Goal: Information Seeking & Learning: Compare options

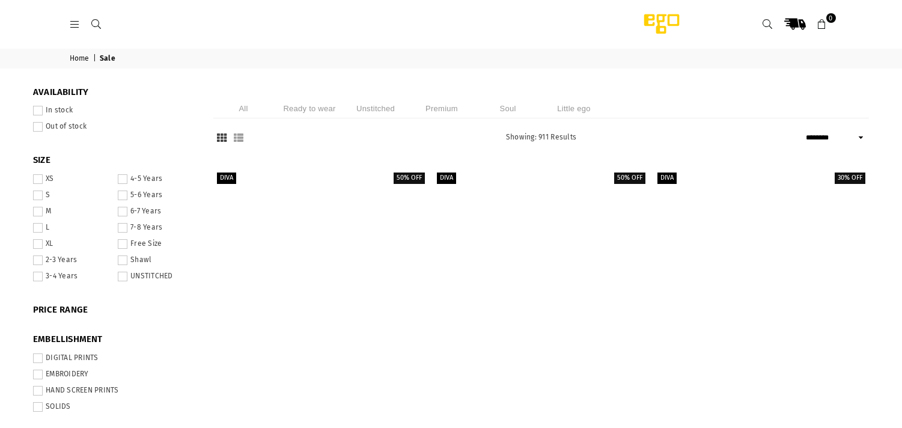
select select "******"
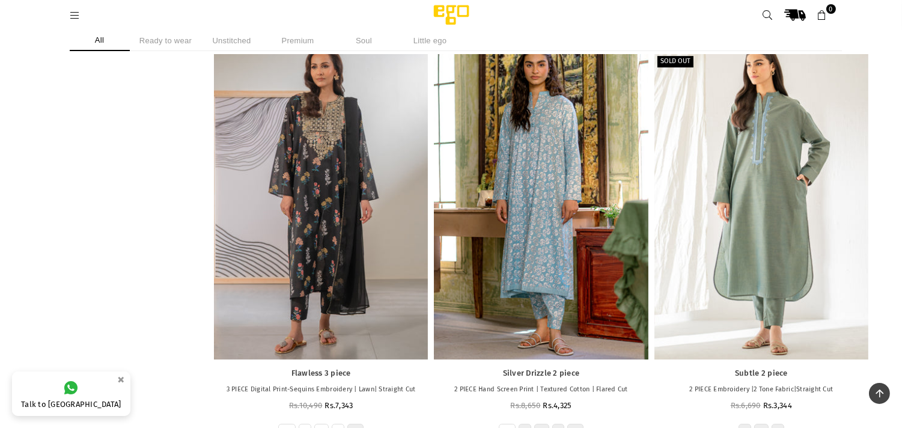
scroll to position [22814, 0]
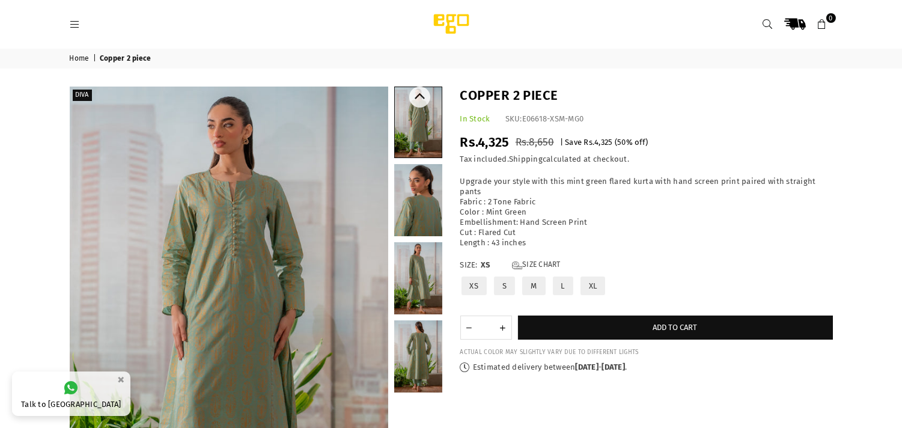
click at [411, 217] on link at bounding box center [418, 200] width 48 height 72
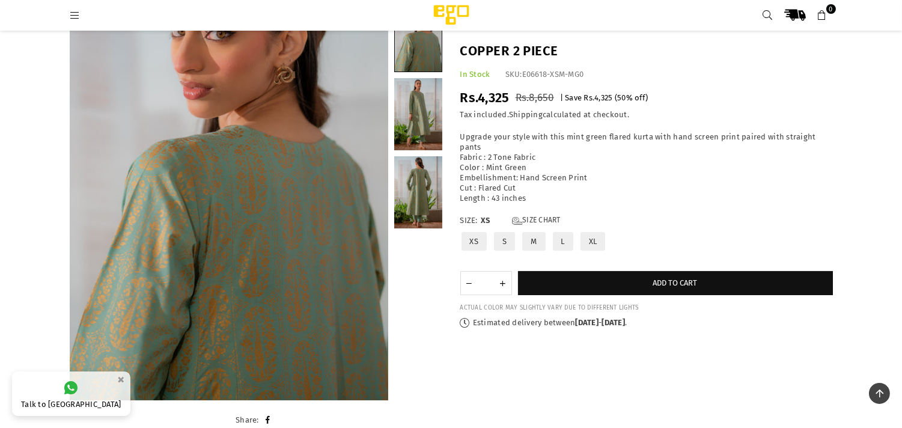
scroll to position [139, 0]
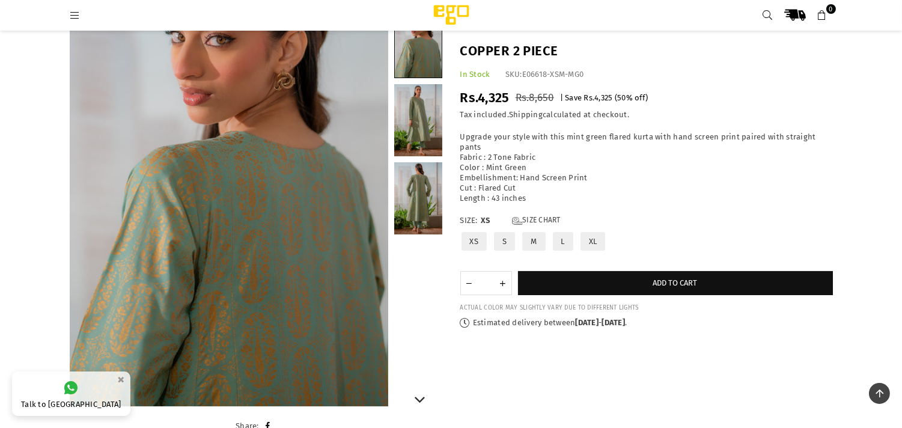
click at [404, 142] on link at bounding box center [418, 120] width 48 height 72
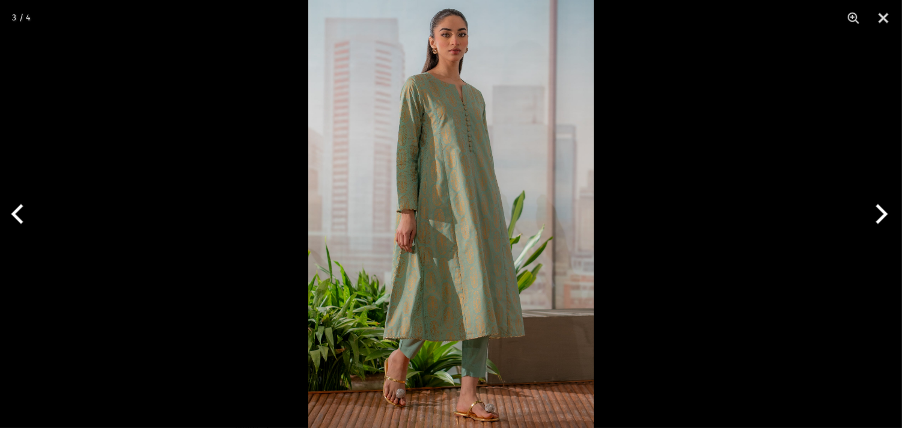
click at [415, 268] on img at bounding box center [450, 214] width 285 height 428
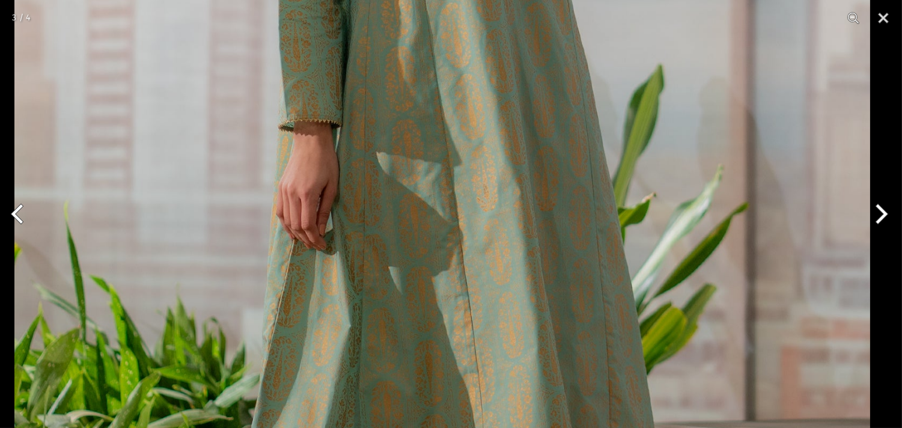
click at [408, 376] on img at bounding box center [442, 135] width 856 height 1284
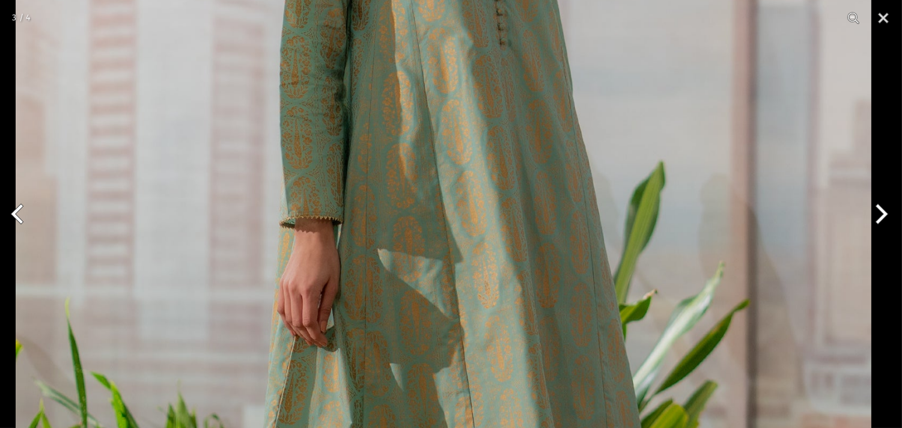
click at [387, 398] on img at bounding box center [444, 232] width 856 height 1284
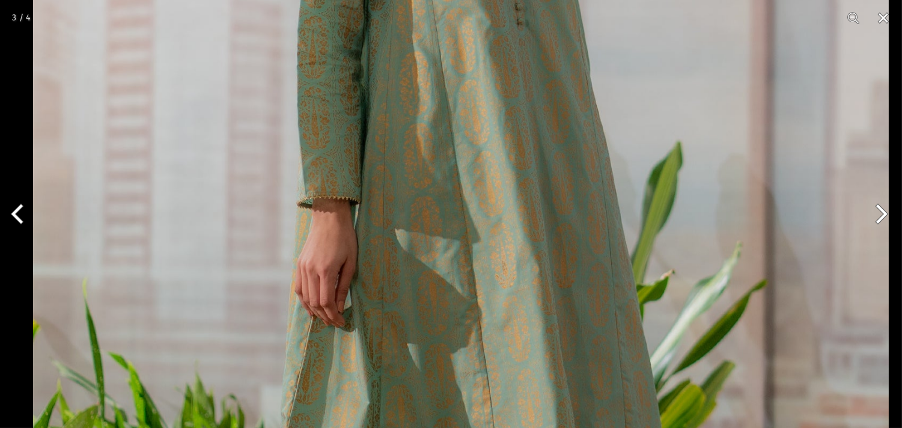
click at [524, 97] on img at bounding box center [461, 212] width 856 height 1284
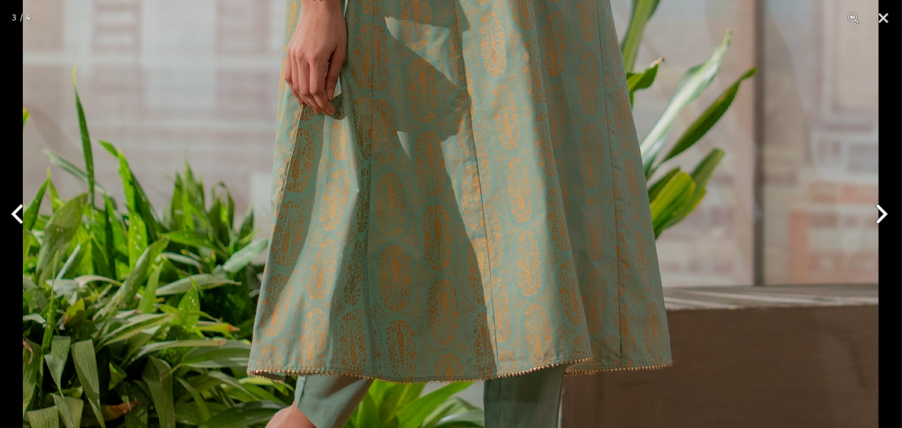
click at [439, 207] on img at bounding box center [451, 0] width 856 height 1284
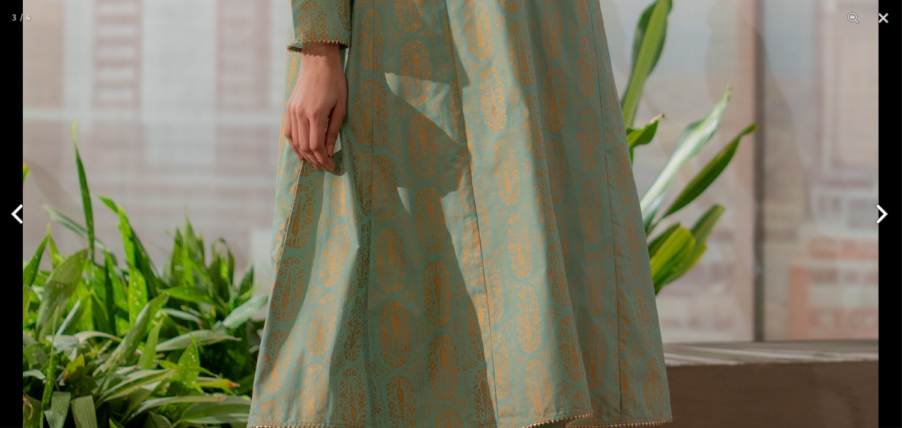
click at [489, 236] on img at bounding box center [451, 56] width 856 height 1284
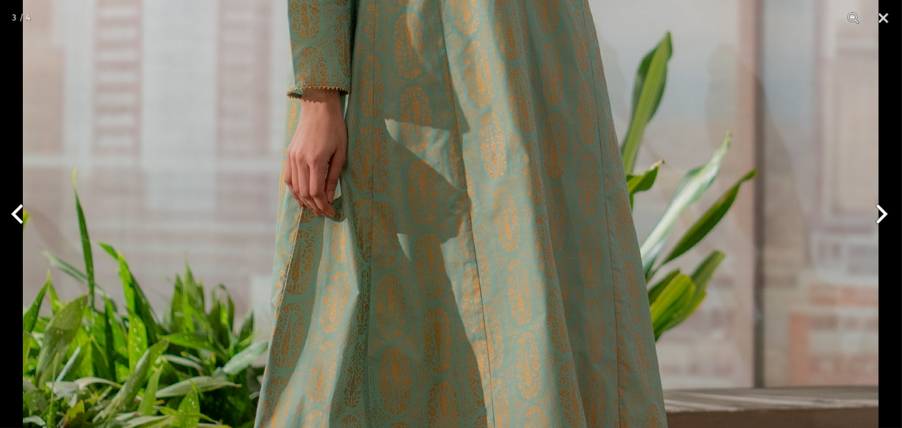
click at [496, 227] on img at bounding box center [451, 102] width 856 height 1284
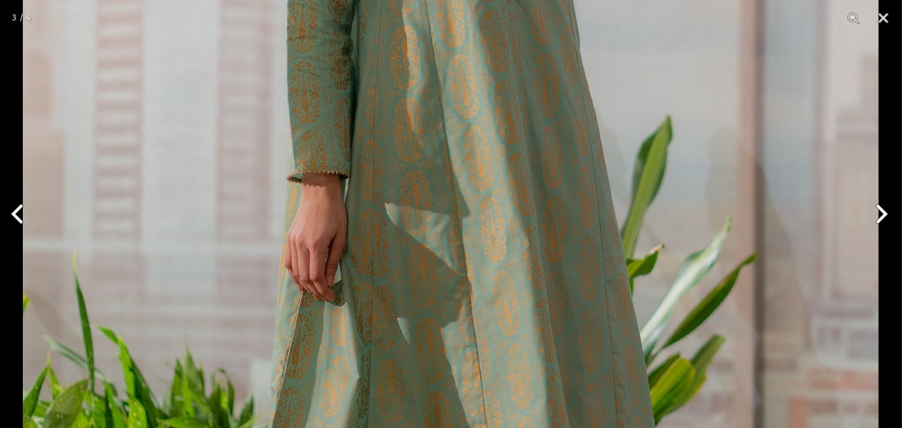
click at [496, 227] on img at bounding box center [451, 186] width 856 height 1284
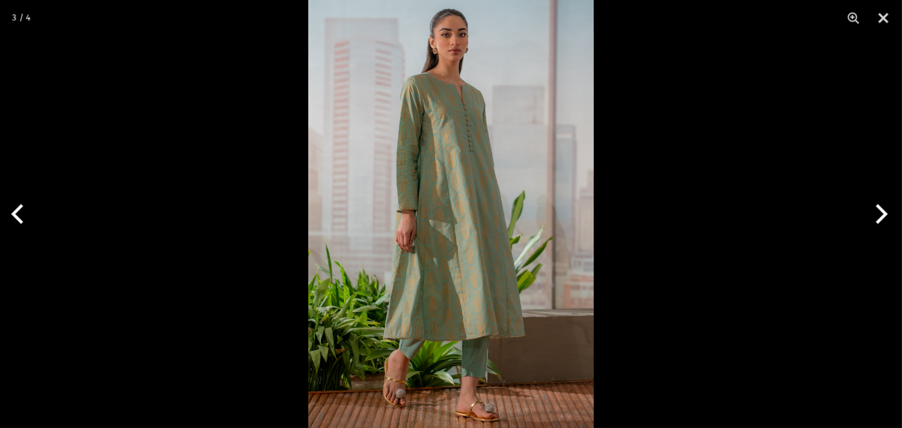
click at [496, 227] on img at bounding box center [450, 214] width 285 height 428
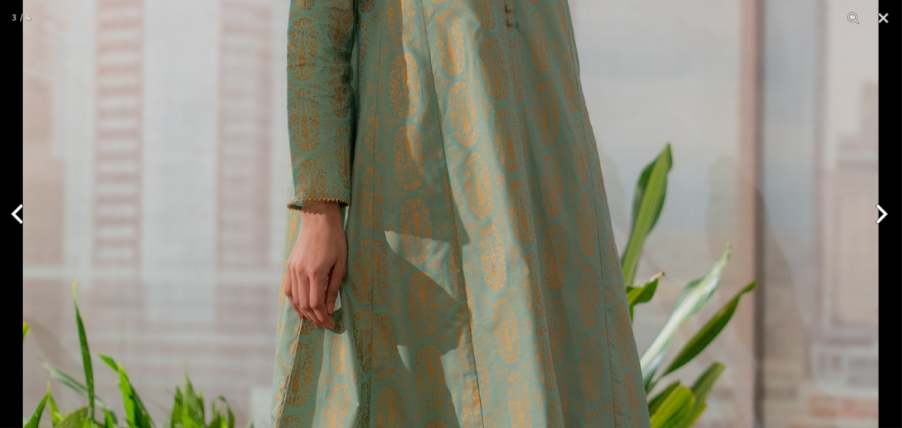
click at [465, 289] on img at bounding box center [451, 214] width 856 height 1284
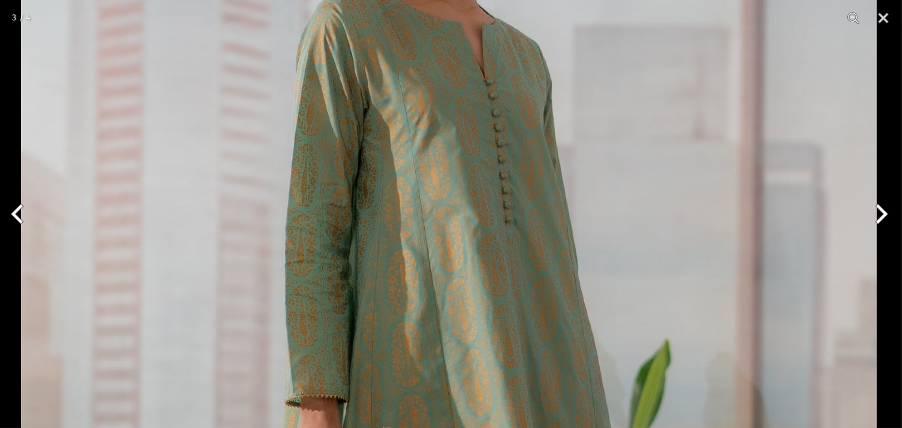
click at [465, 337] on img at bounding box center [449, 411] width 856 height 1284
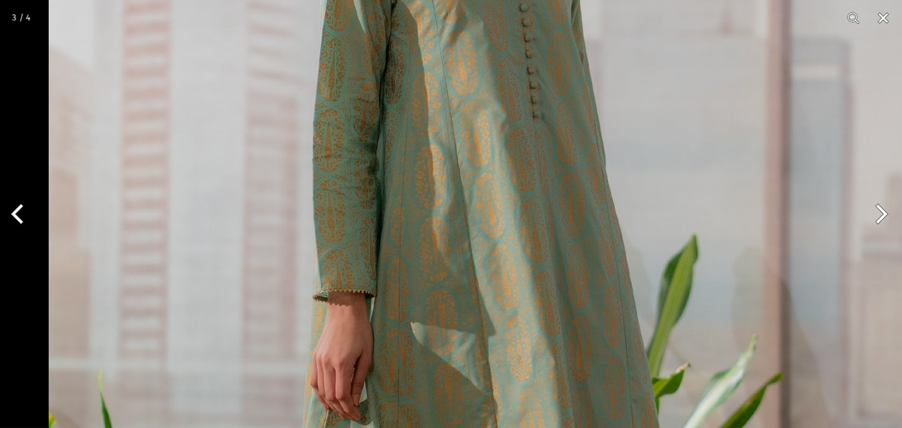
click at [541, 198] on img at bounding box center [477, 305] width 856 height 1284
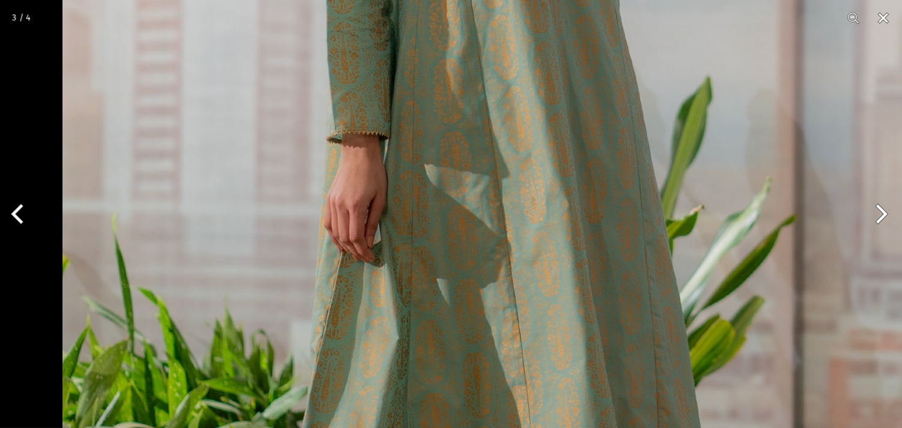
click at [625, 68] on img at bounding box center [491, 147] width 856 height 1284
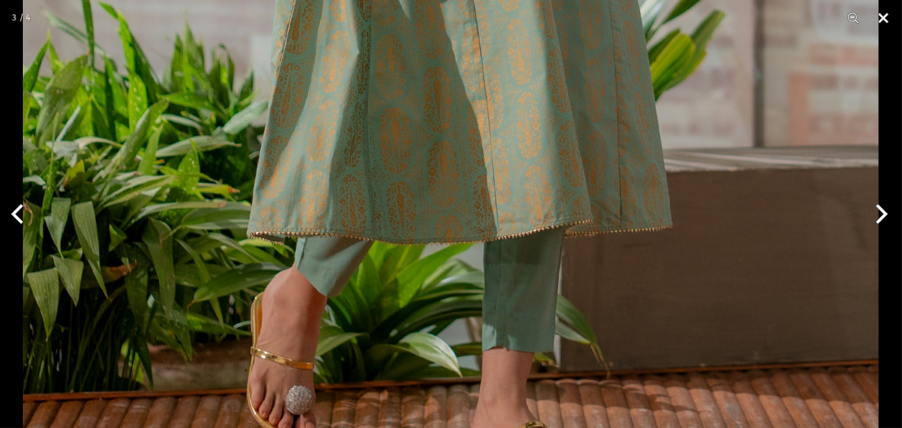
click at [892, 20] on button "Close" at bounding box center [884, 18] width 30 height 36
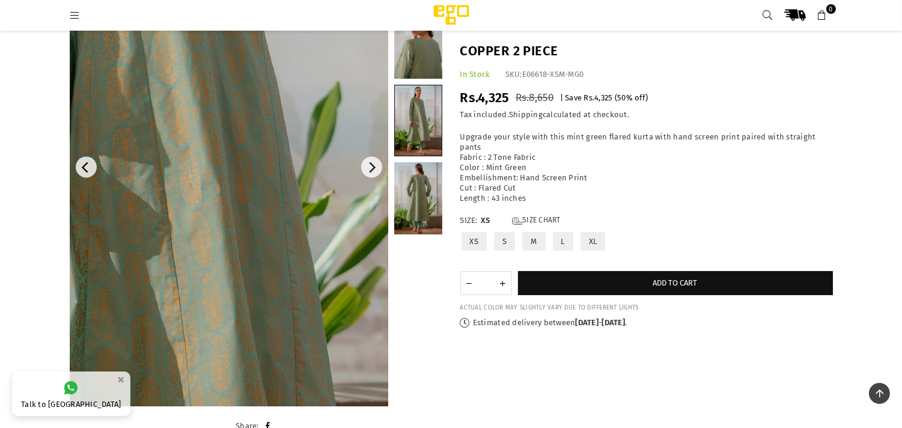
click at [289, 188] on img at bounding box center [154, 141] width 721 height 1082
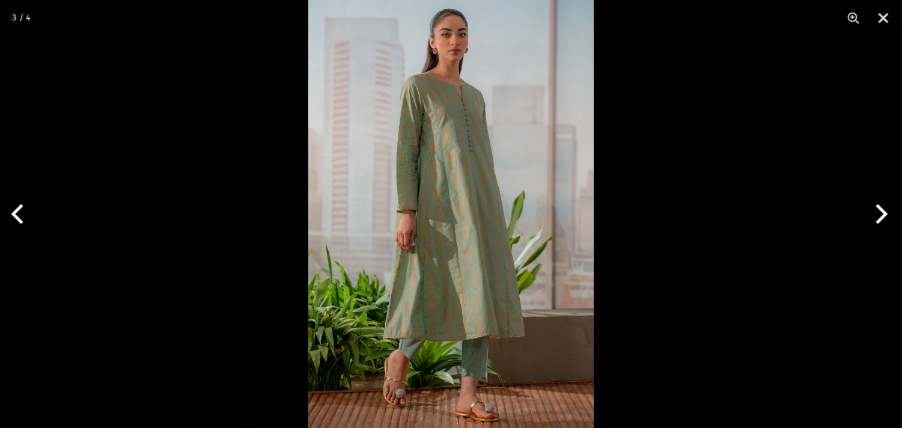
click at [501, 203] on img at bounding box center [450, 214] width 285 height 428
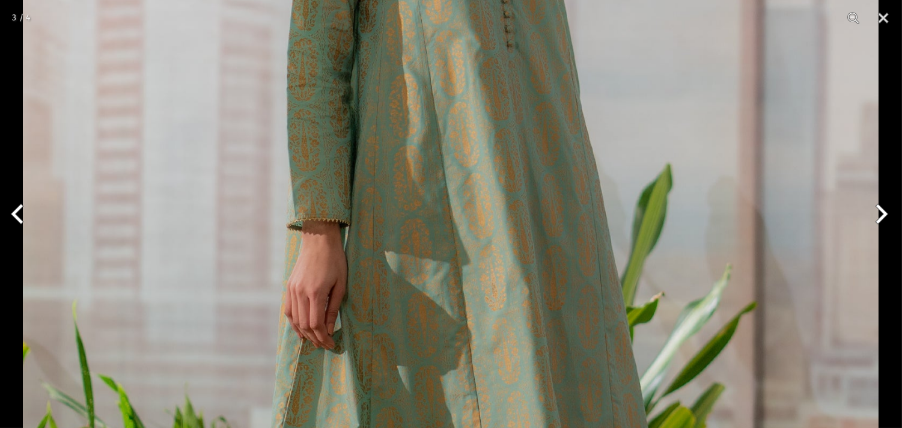
click at [497, 310] on img at bounding box center [451, 234] width 856 height 1284
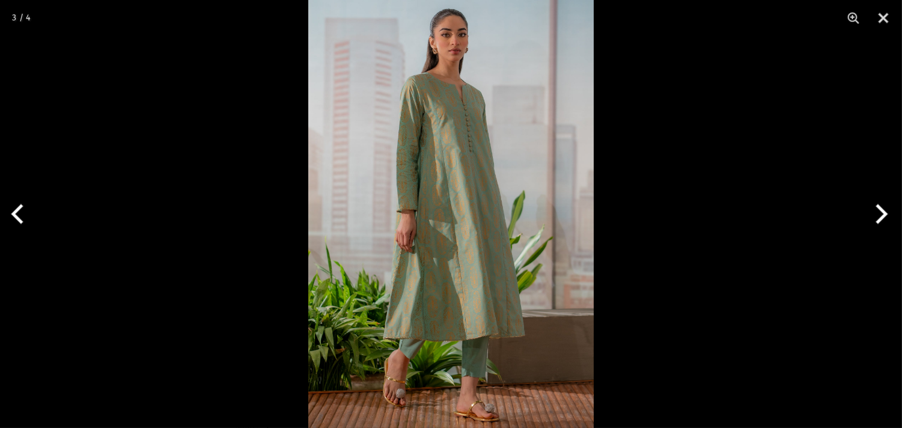
click at [487, 166] on img at bounding box center [450, 214] width 285 height 428
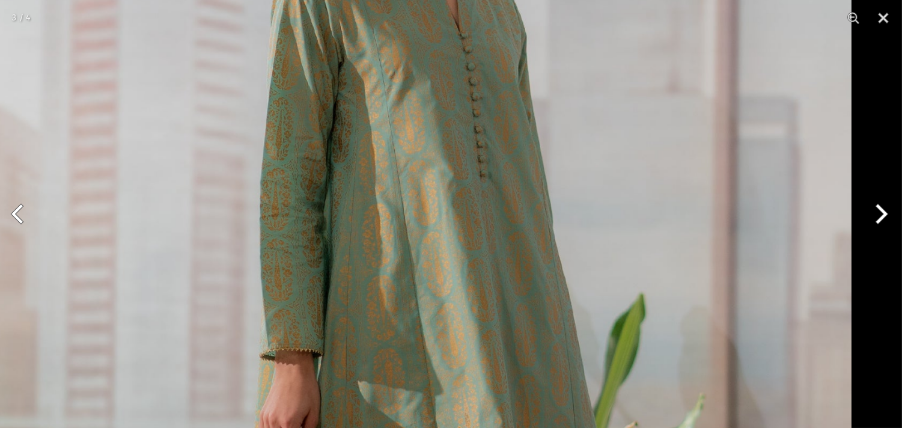
click at [472, 273] on img at bounding box center [424, 364] width 856 height 1284
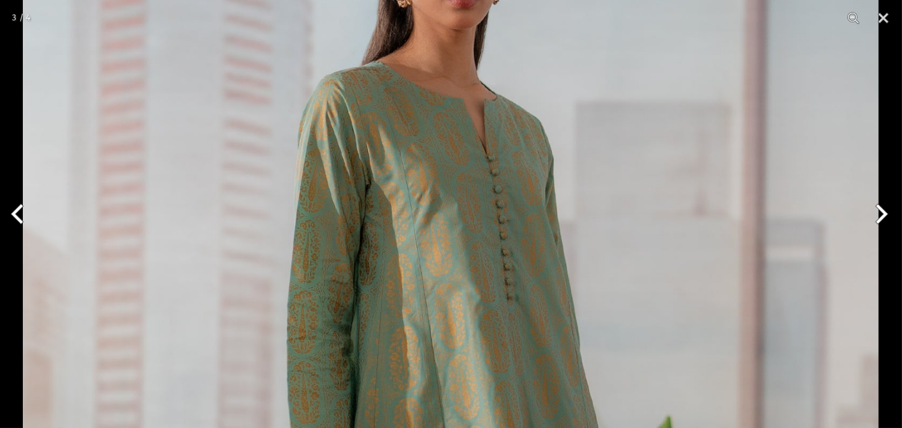
click at [888, 213] on button "Next" at bounding box center [879, 214] width 45 height 60
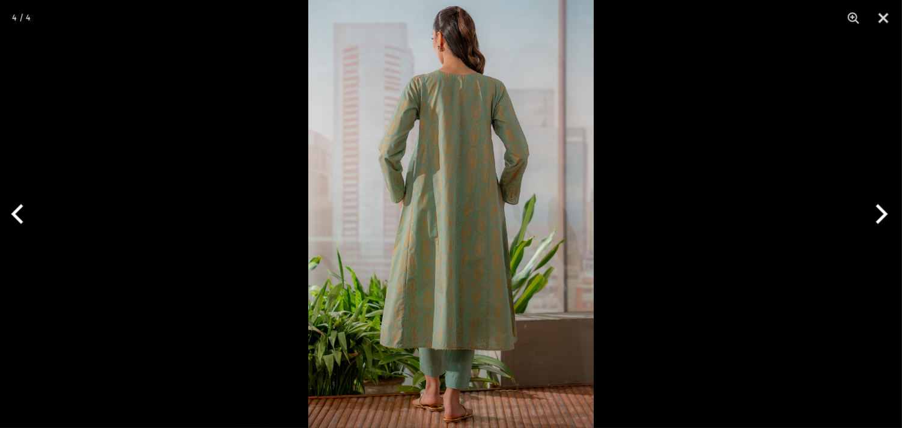
click at [410, 164] on img at bounding box center [450, 214] width 285 height 428
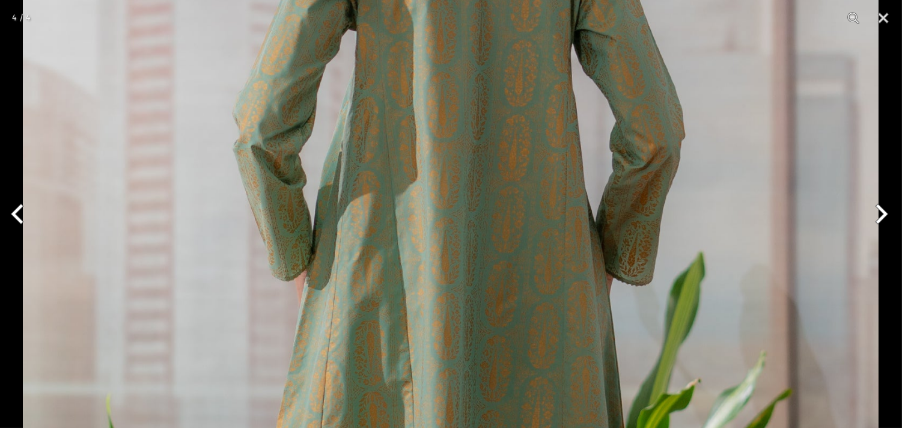
click at [481, 298] on img at bounding box center [451, 313] width 856 height 1284
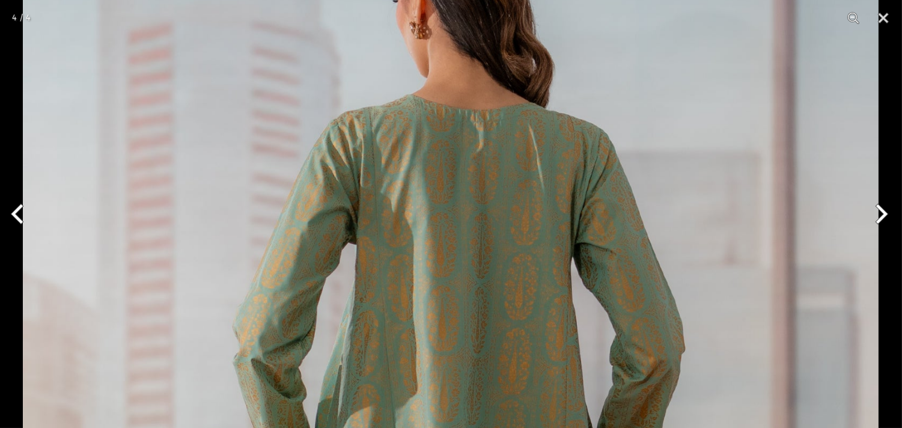
click at [890, 224] on button "Next" at bounding box center [879, 214] width 45 height 60
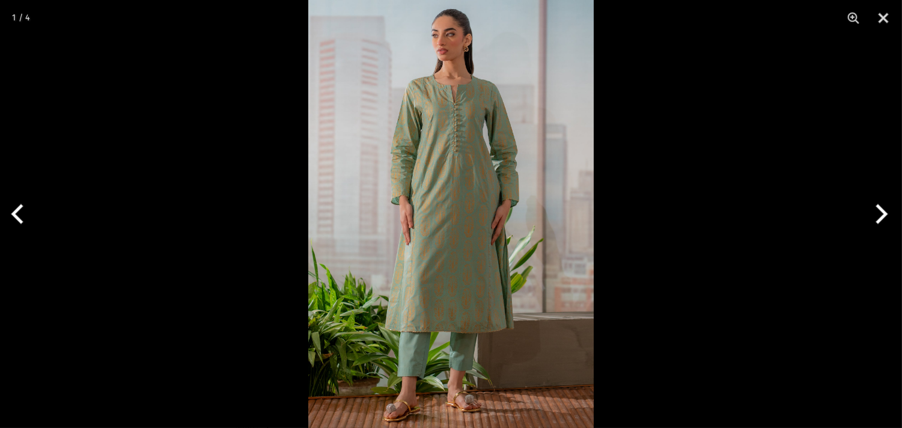
click at [473, 218] on img at bounding box center [450, 214] width 285 height 428
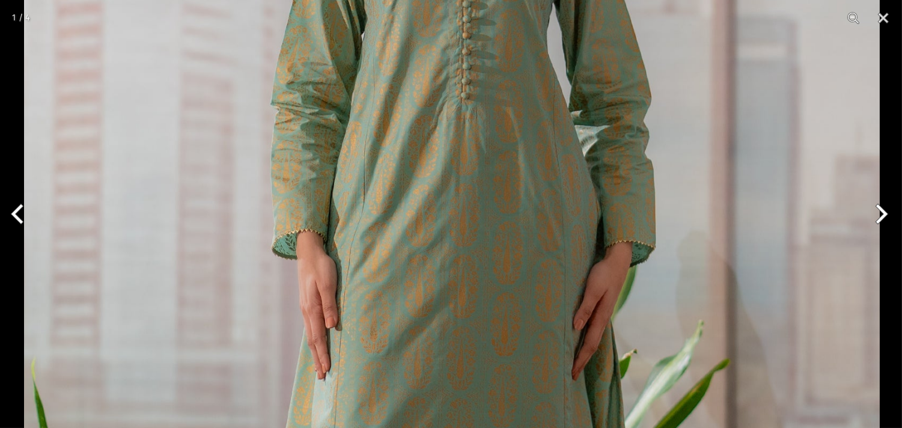
click at [486, 239] on img at bounding box center [452, 286] width 856 height 1284
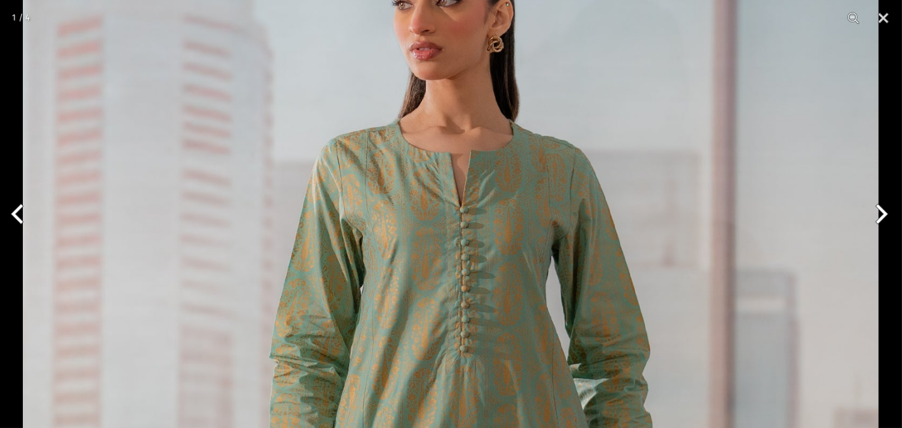
click at [873, 214] on button "Next" at bounding box center [879, 214] width 45 height 60
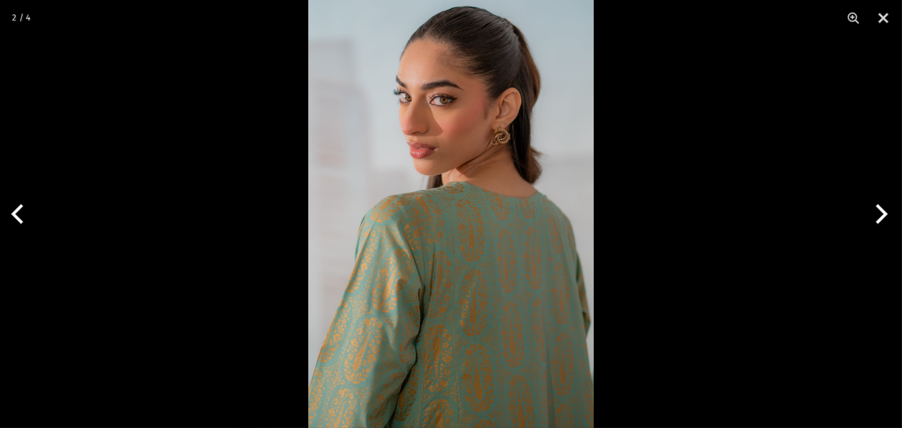
click at [370, 350] on img at bounding box center [450, 214] width 285 height 428
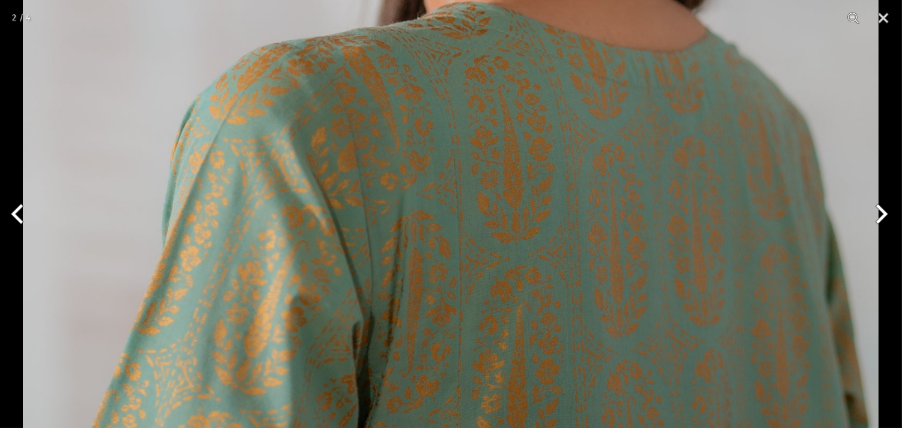
click at [433, 277] on img at bounding box center [451, 100] width 856 height 1284
click at [875, 221] on button "Next" at bounding box center [879, 214] width 45 height 60
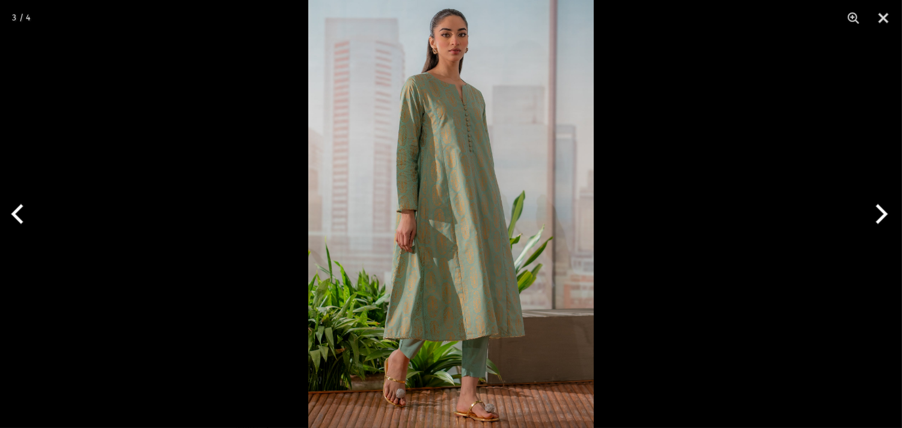
click at [875, 219] on button "Next" at bounding box center [879, 214] width 45 height 60
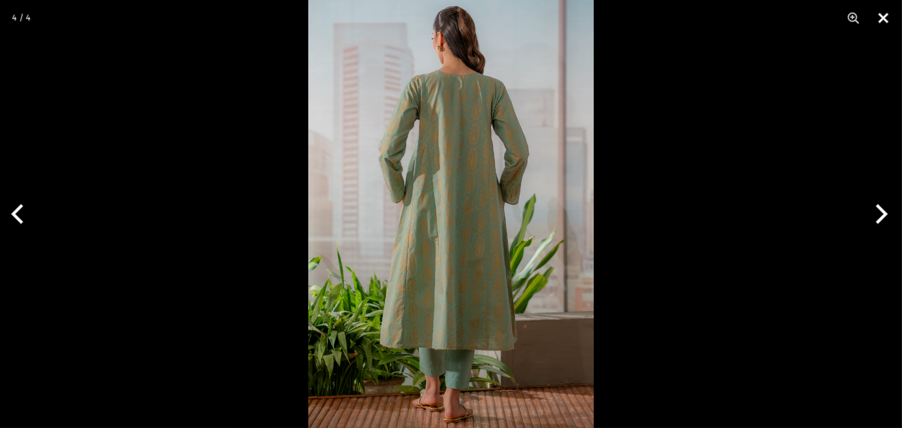
click at [888, 14] on button "Close" at bounding box center [884, 18] width 30 height 36
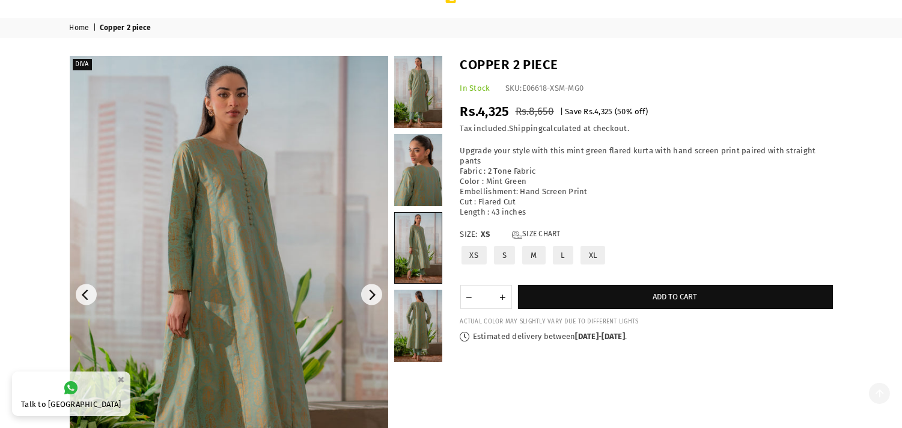
scroll to position [13, 0]
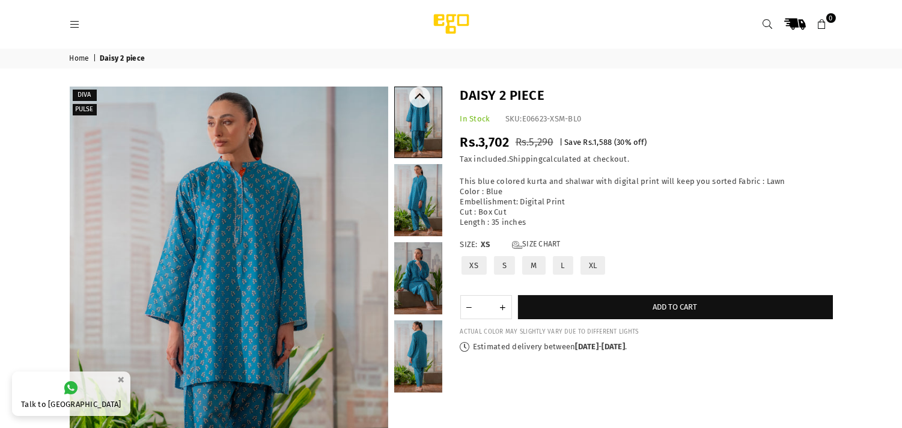
click at [418, 206] on link at bounding box center [418, 200] width 48 height 72
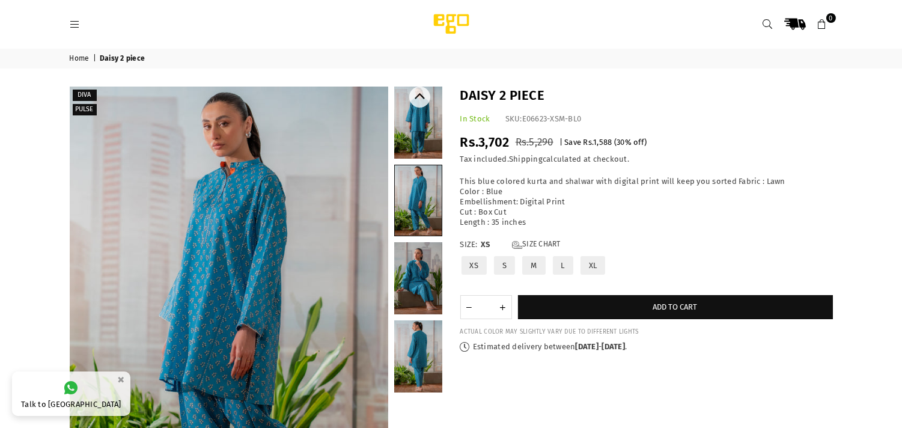
click at [413, 296] on link at bounding box center [418, 278] width 48 height 72
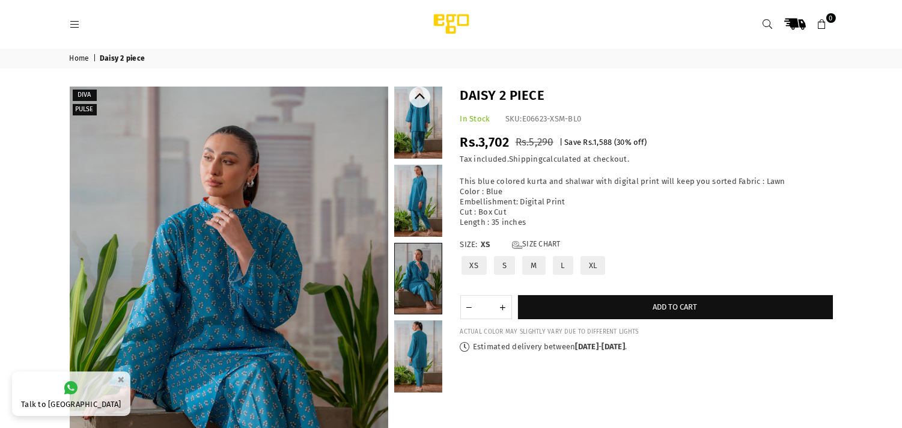
click at [438, 346] on link at bounding box center [418, 356] width 48 height 72
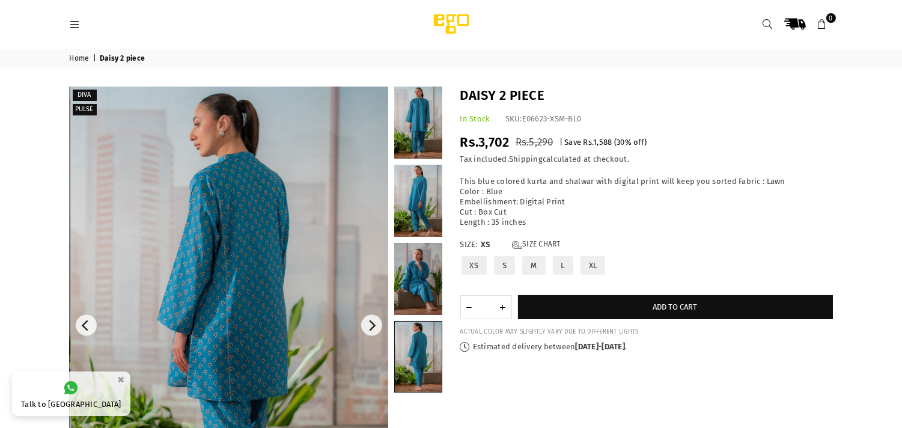
click at [282, 313] on img at bounding box center [229, 326] width 319 height 478
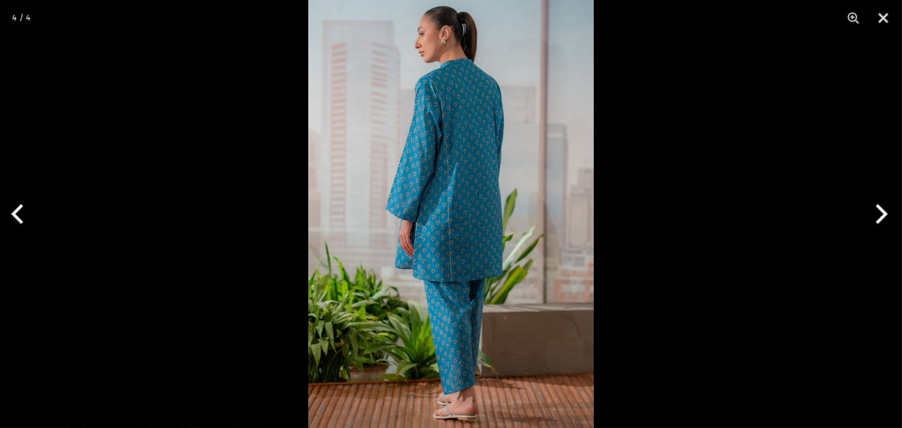
click at [472, 302] on img at bounding box center [450, 214] width 285 height 428
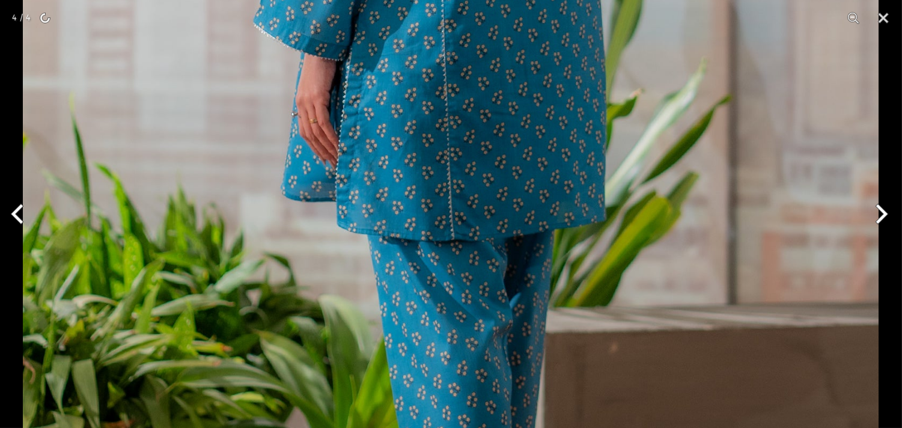
click at [887, 214] on button "Next" at bounding box center [879, 214] width 45 height 60
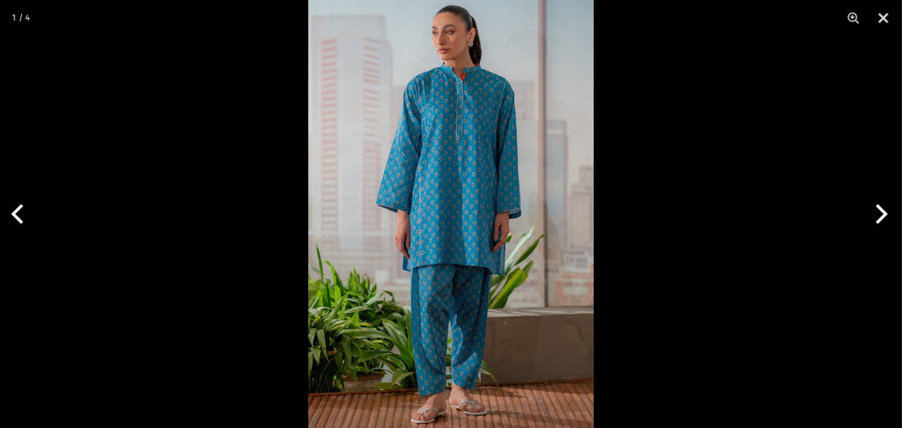
click at [463, 194] on img at bounding box center [450, 214] width 285 height 428
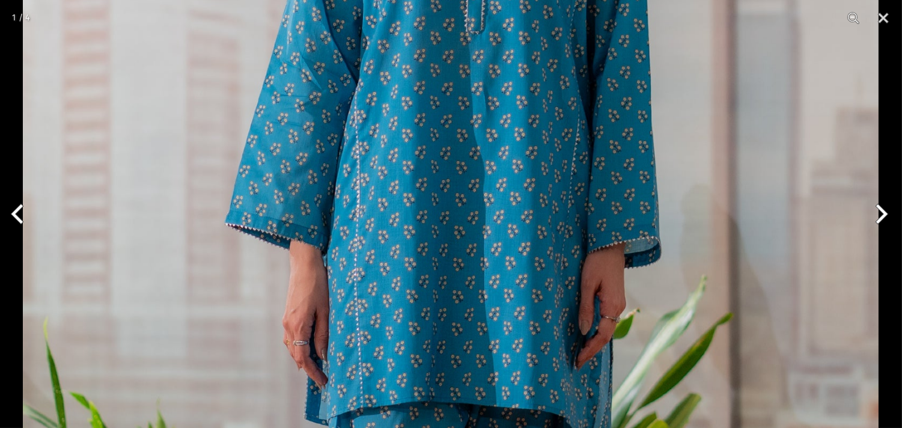
click at [475, 328] on img at bounding box center [451, 253] width 856 height 1284
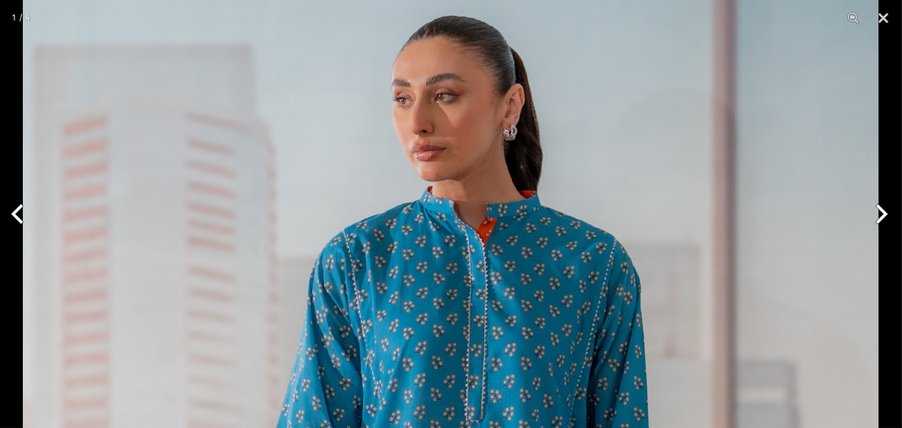
click at [886, 214] on button "Next" at bounding box center [879, 214] width 45 height 60
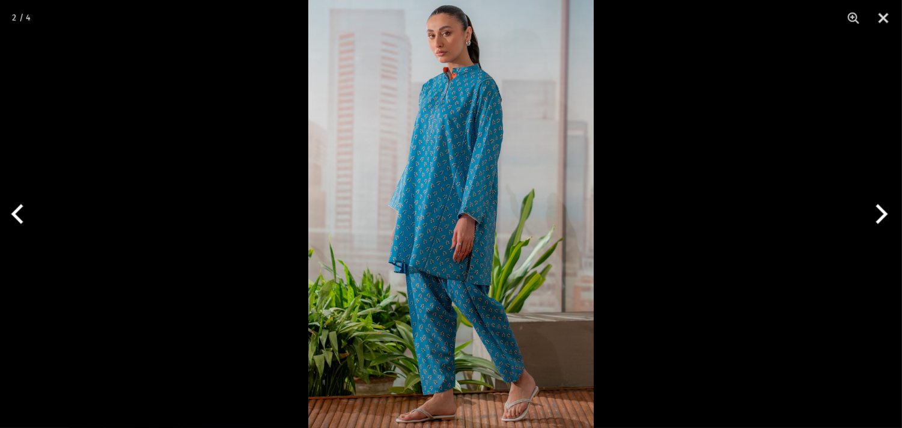
click at [525, 224] on img at bounding box center [450, 214] width 285 height 428
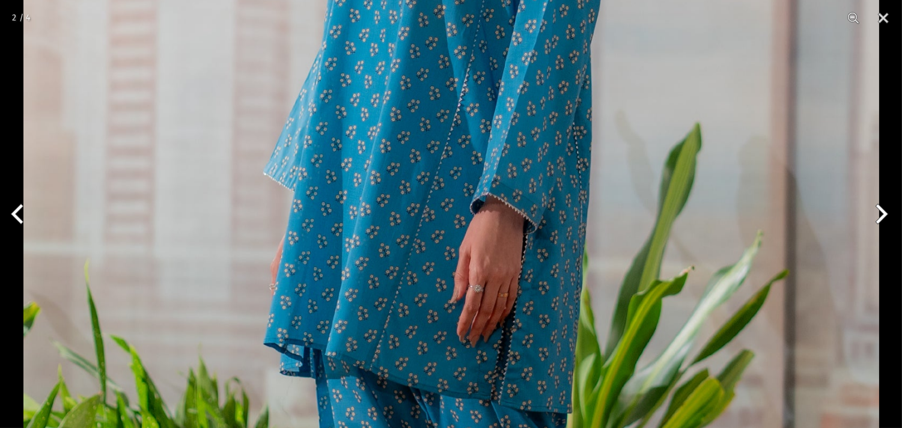
click at [525, 251] on img at bounding box center [451, 199] width 856 height 1284
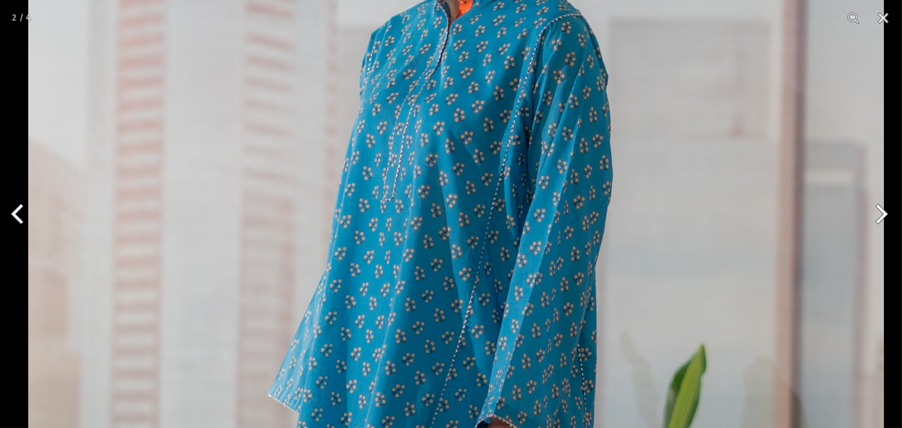
click at [579, 112] on img at bounding box center [456, 421] width 856 height 1284
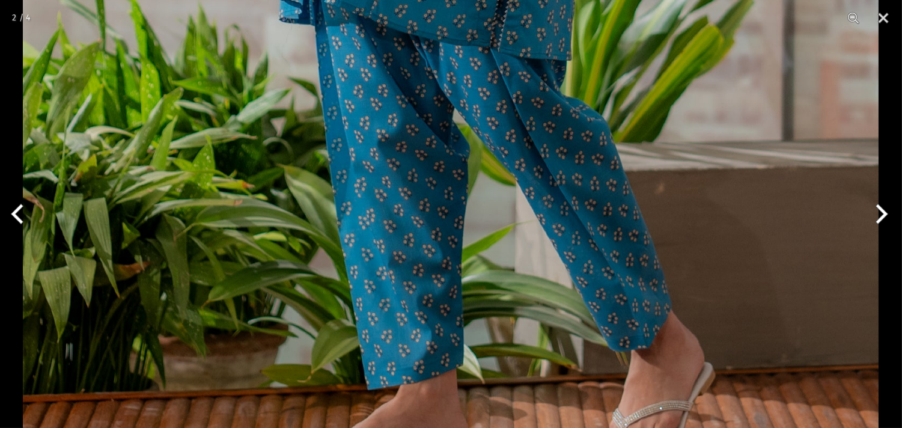
click at [893, 221] on button "Next" at bounding box center [879, 214] width 45 height 60
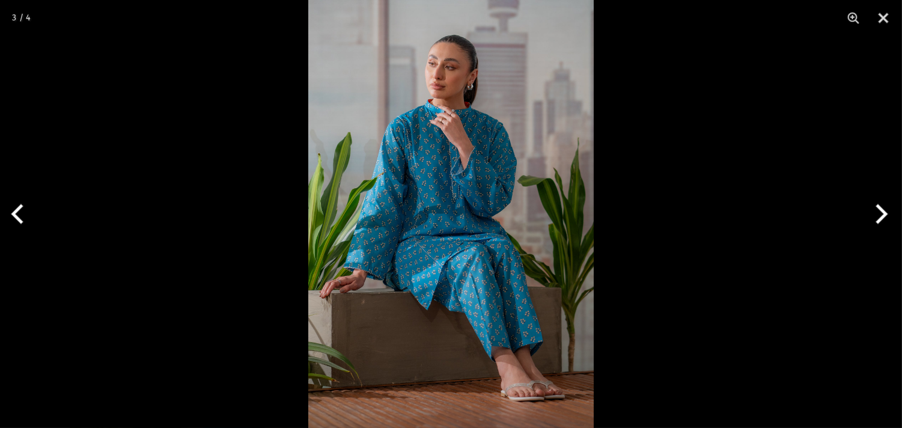
click at [888, 220] on button "Next" at bounding box center [879, 214] width 45 height 60
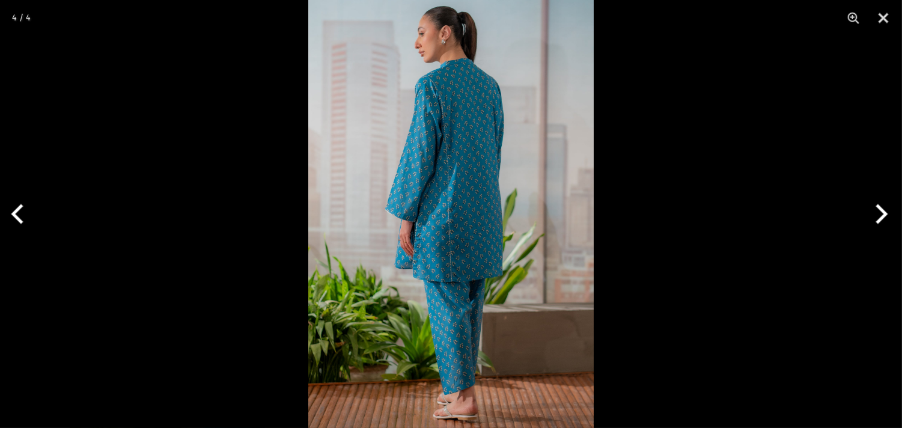
click at [888, 219] on button "Next" at bounding box center [879, 214] width 45 height 60
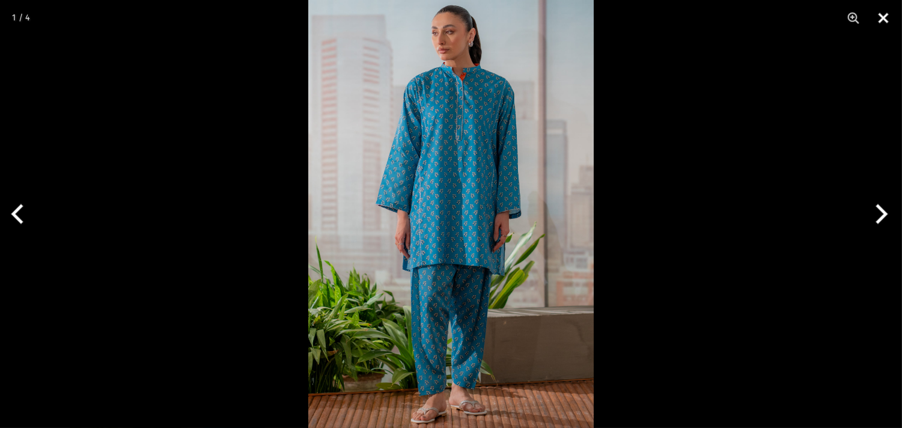
click at [882, 15] on button "Close" at bounding box center [884, 18] width 30 height 36
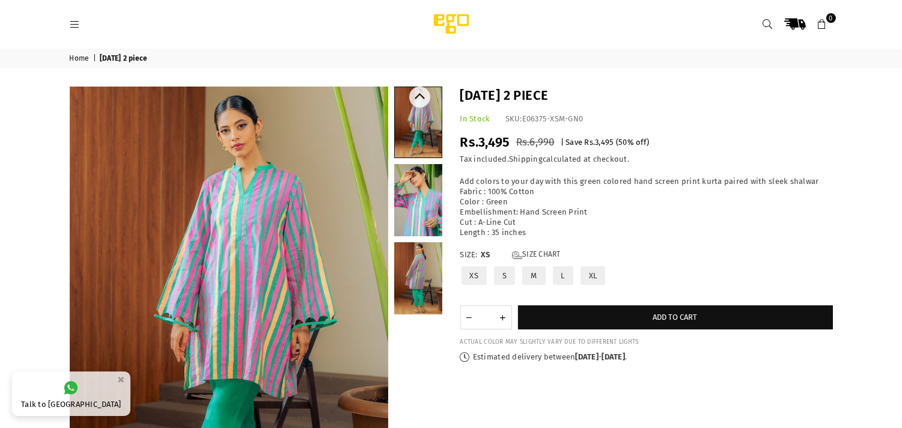
click at [411, 188] on link at bounding box center [418, 200] width 48 height 72
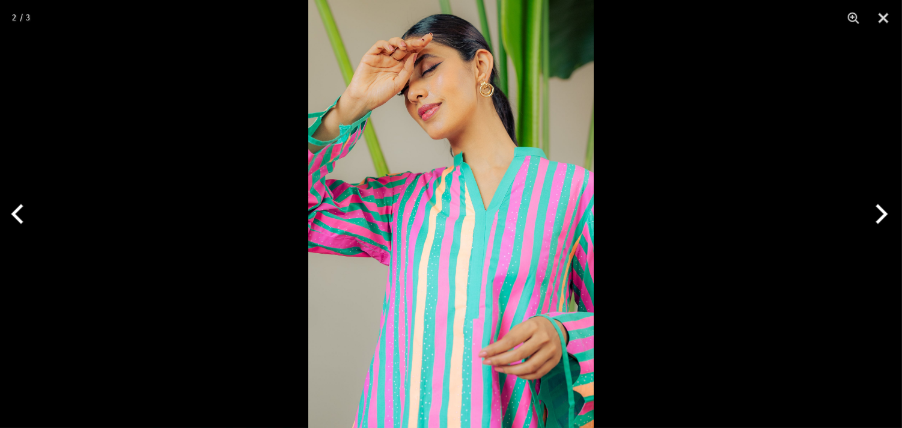
click at [471, 326] on img at bounding box center [450, 214] width 285 height 428
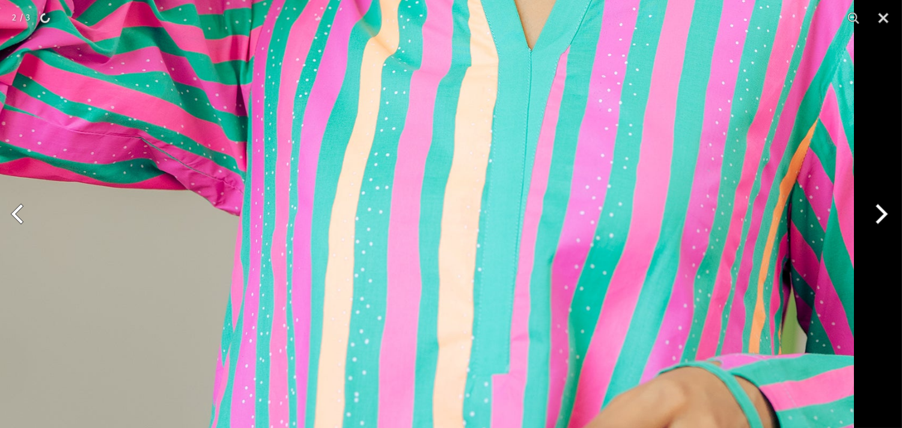
click at [680, 302] on img at bounding box center [426, 60] width 856 height 1284
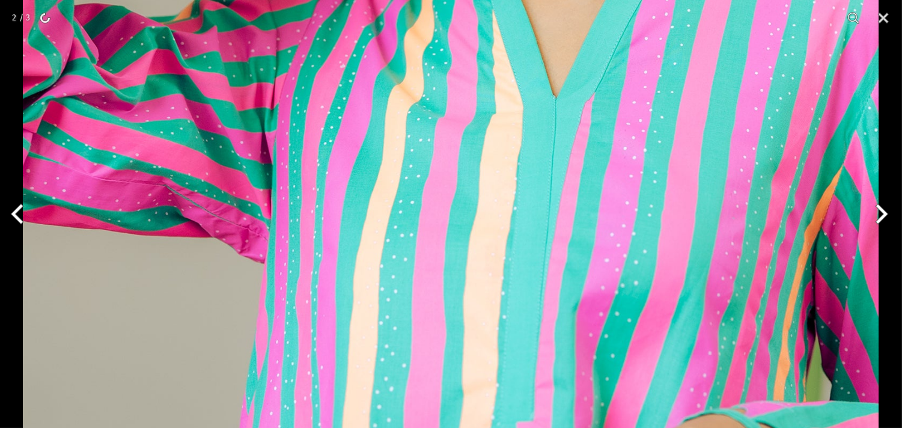
click at [878, 211] on button "Next" at bounding box center [879, 214] width 45 height 60
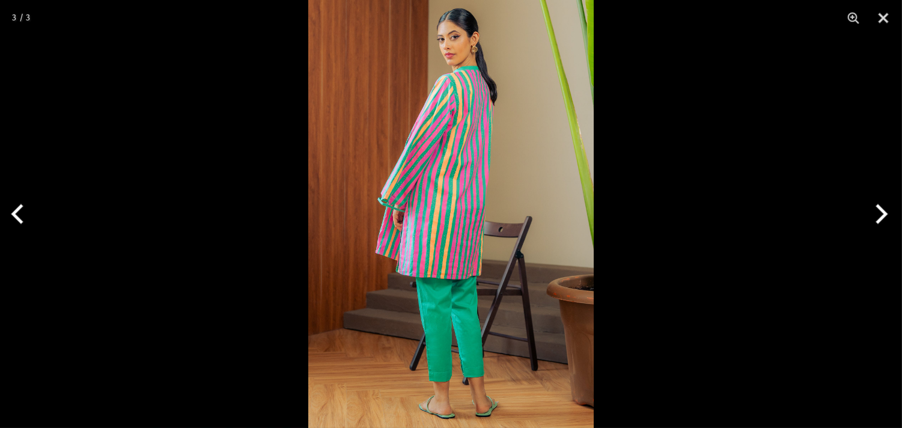
click at [513, 232] on img at bounding box center [450, 214] width 285 height 428
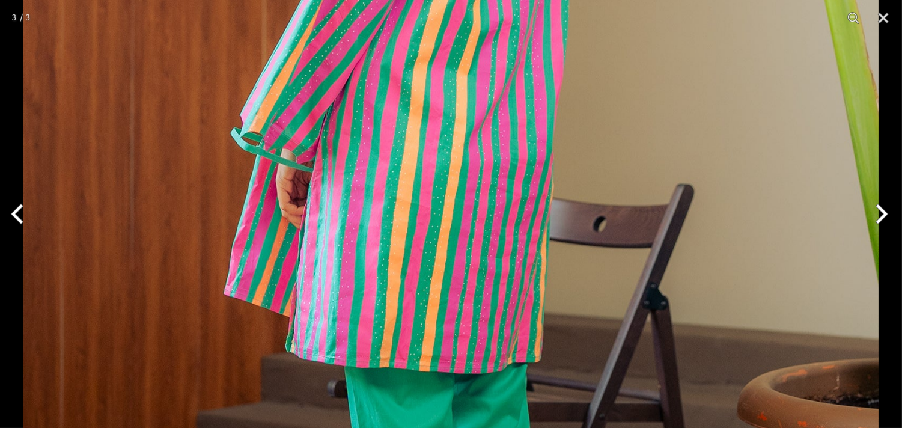
click at [448, 186] on img at bounding box center [451, 177] width 856 height 1284
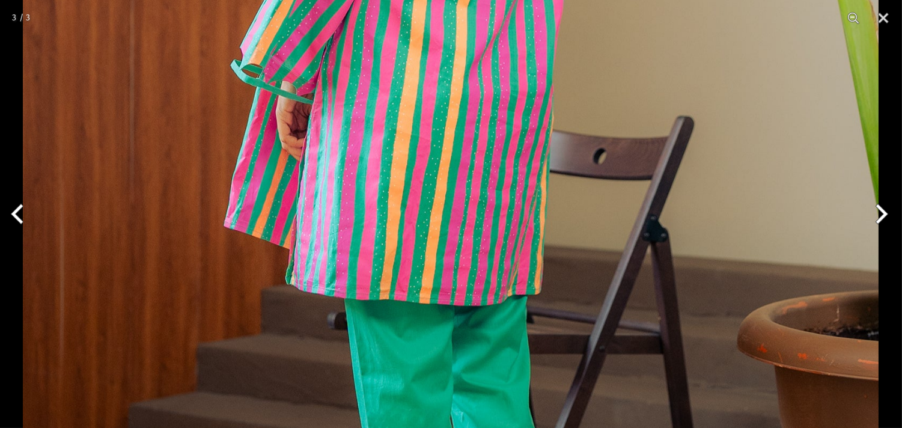
click at [369, 229] on img at bounding box center [451, 109] width 856 height 1284
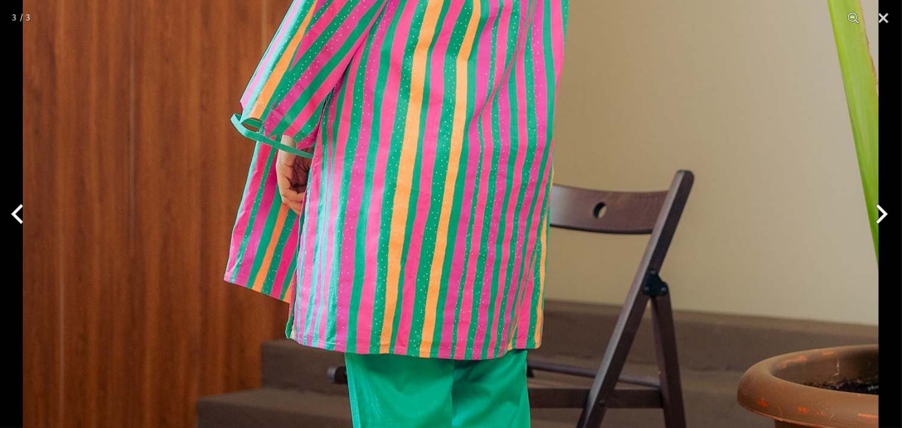
click at [884, 241] on button "Next" at bounding box center [879, 214] width 45 height 60
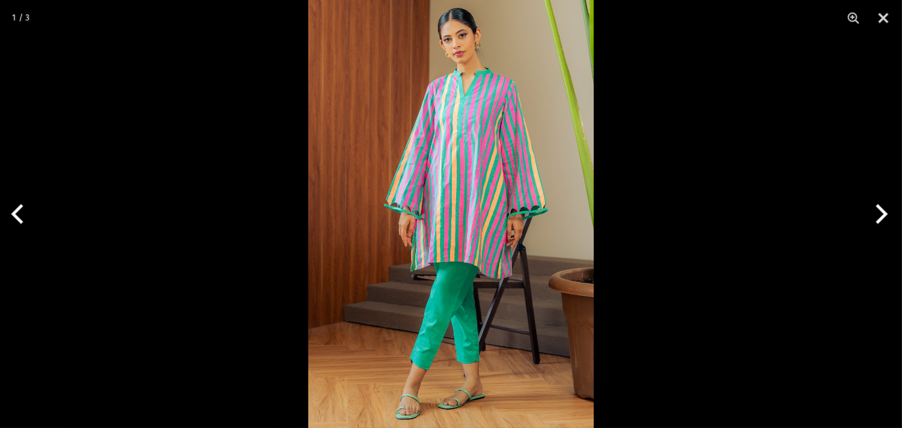
click at [425, 205] on img at bounding box center [450, 214] width 285 height 428
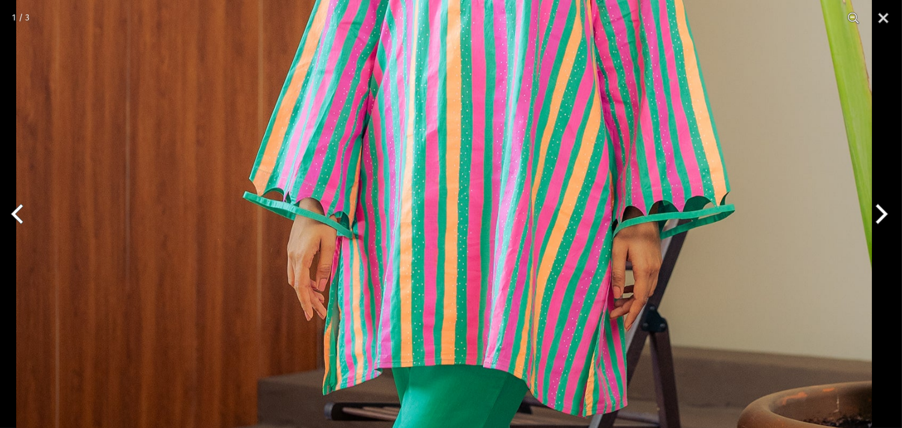
click at [524, 239] on img at bounding box center [444, 222] width 856 height 1284
